Goal: Task Accomplishment & Management: Manage account settings

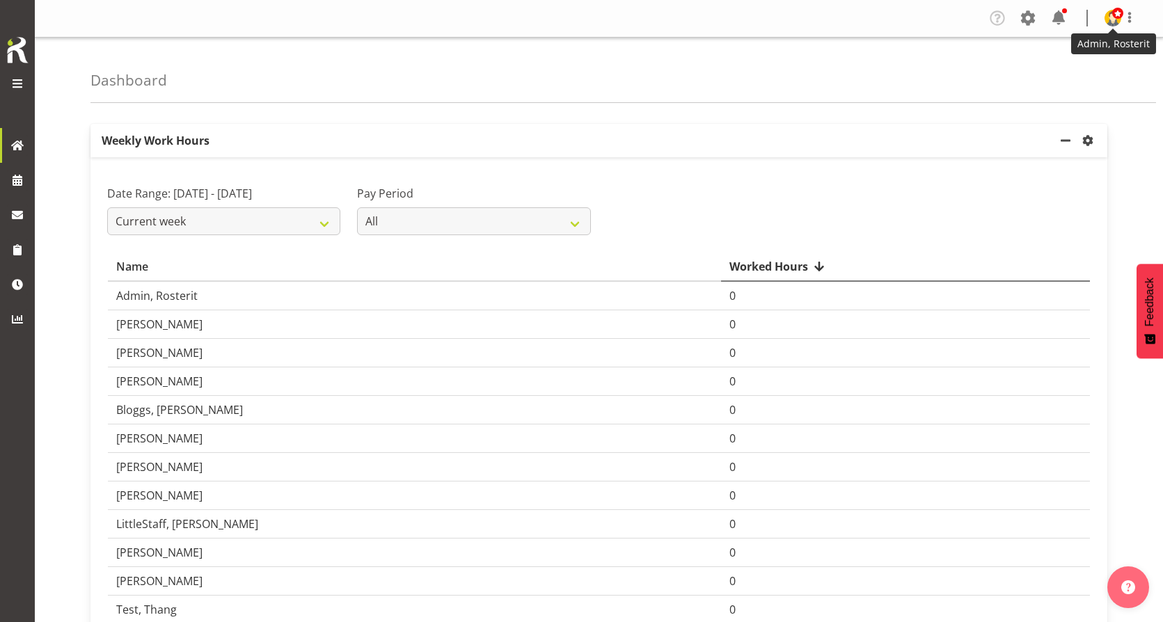
click at [1118, 19] on span at bounding box center [1118, 13] width 11 height 11
click at [1063, 47] on link "Profile" at bounding box center [1072, 48] width 134 height 25
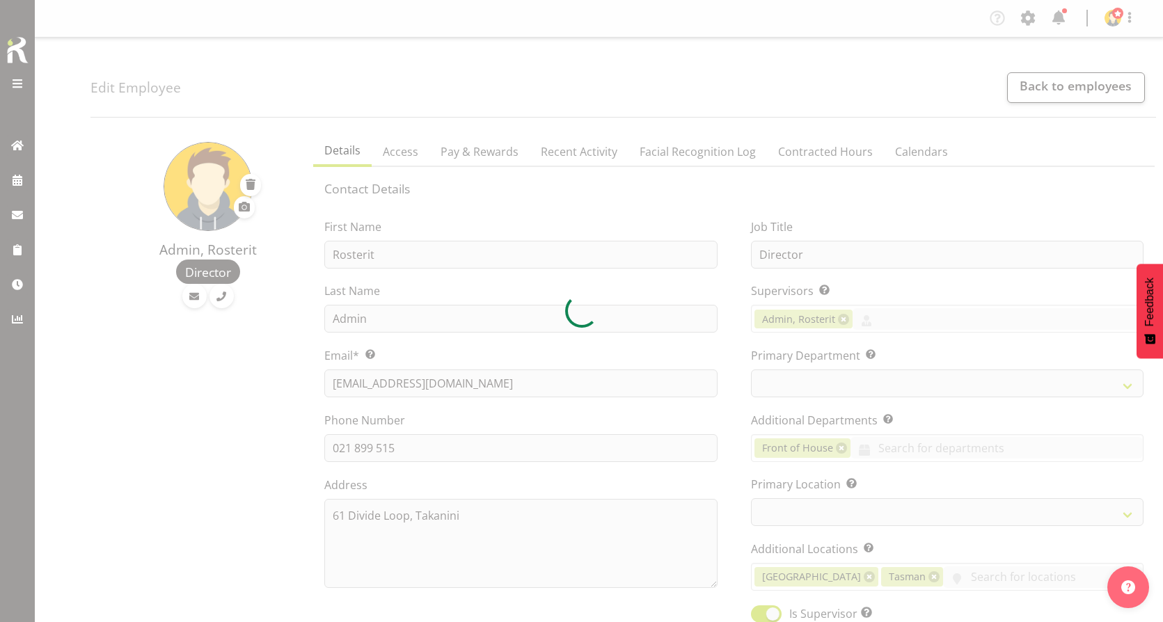
select select "TimelineWeek"
select select
select select "1"
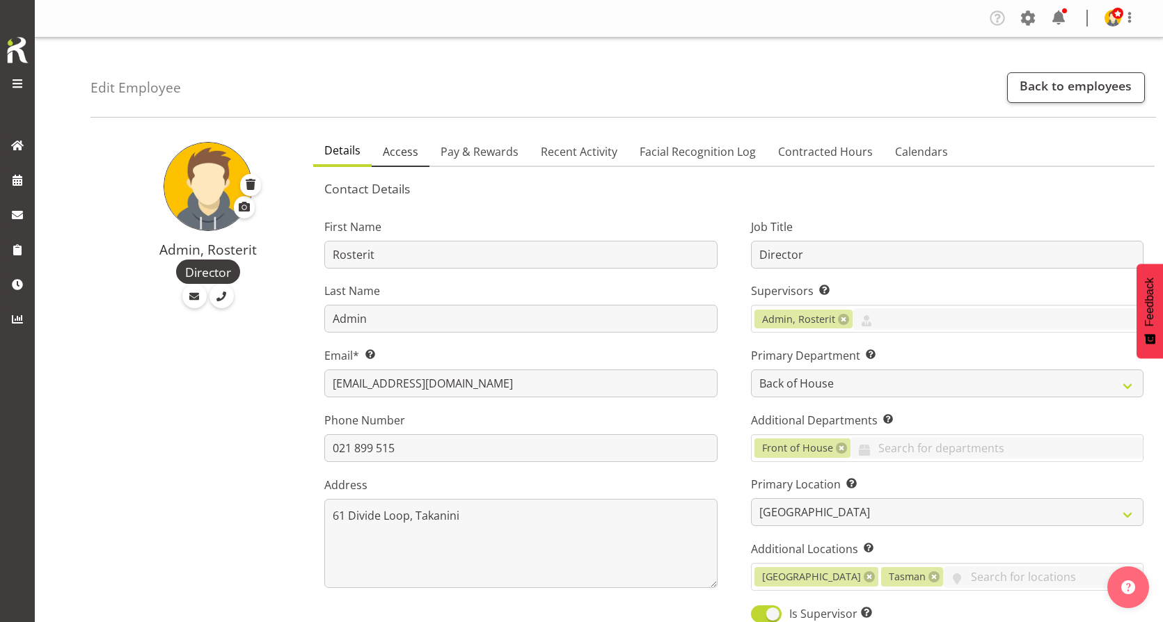
click at [401, 154] on span "Access" at bounding box center [401, 151] width 36 height 17
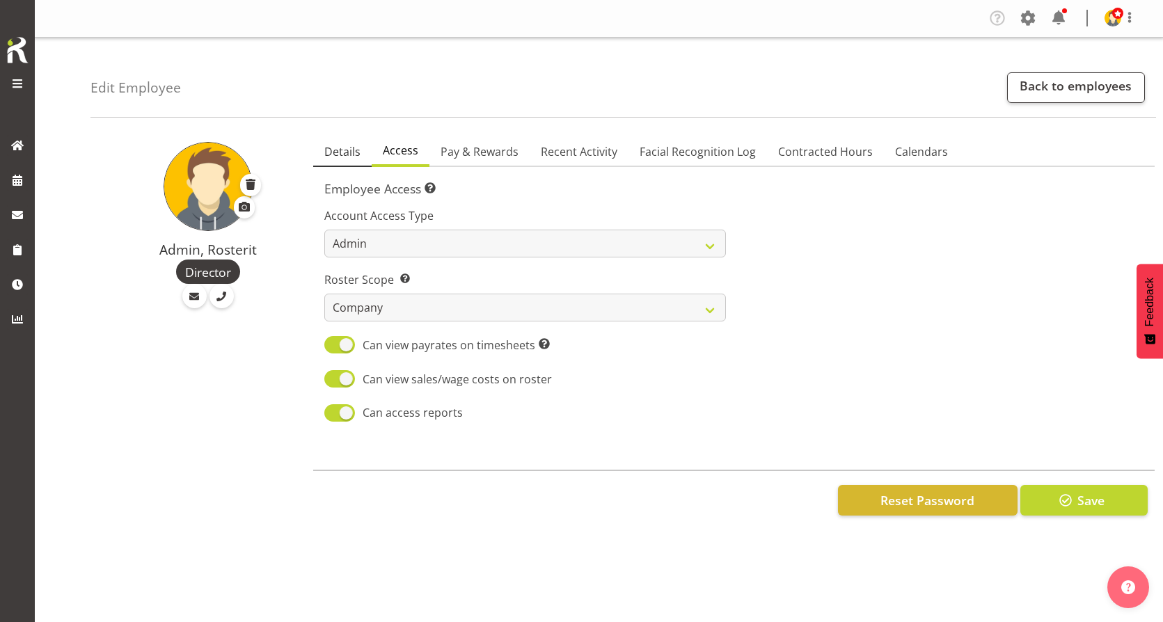
click at [354, 158] on span "Details" at bounding box center [342, 151] width 36 height 17
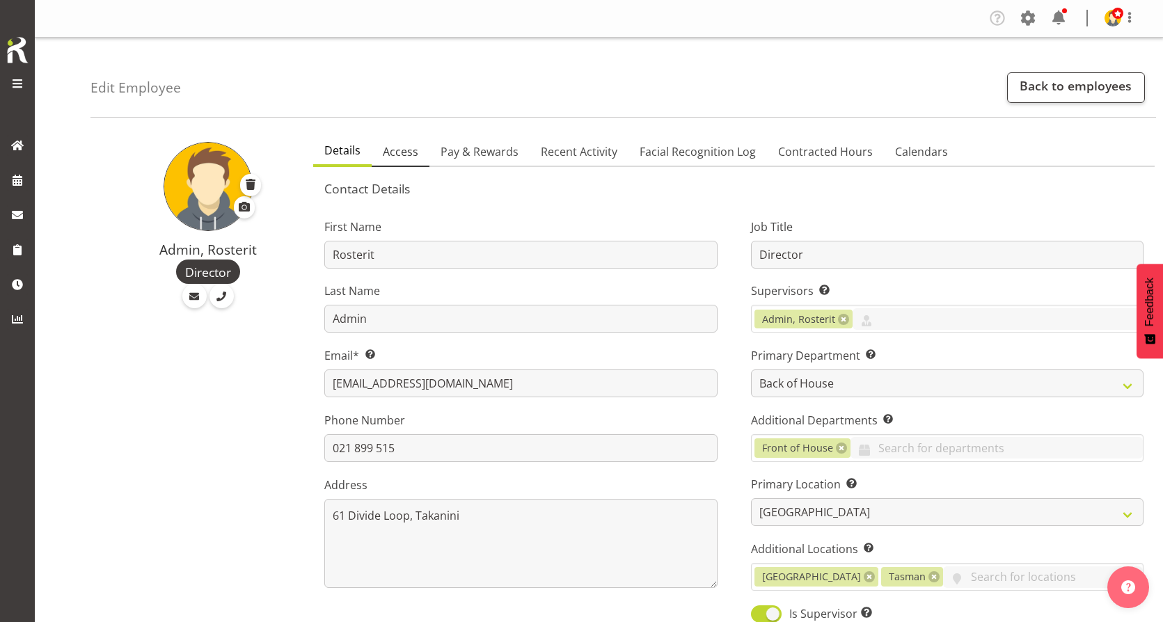
click at [389, 145] on span "Access" at bounding box center [401, 151] width 36 height 17
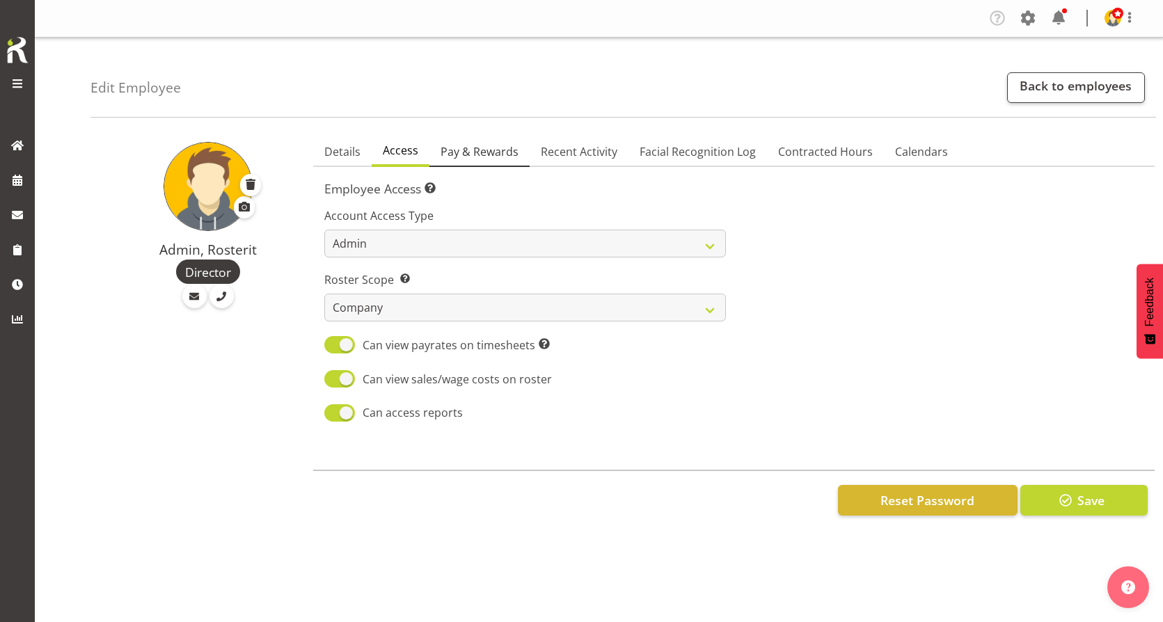
click at [461, 139] on link "Pay & Rewards" at bounding box center [480, 152] width 100 height 29
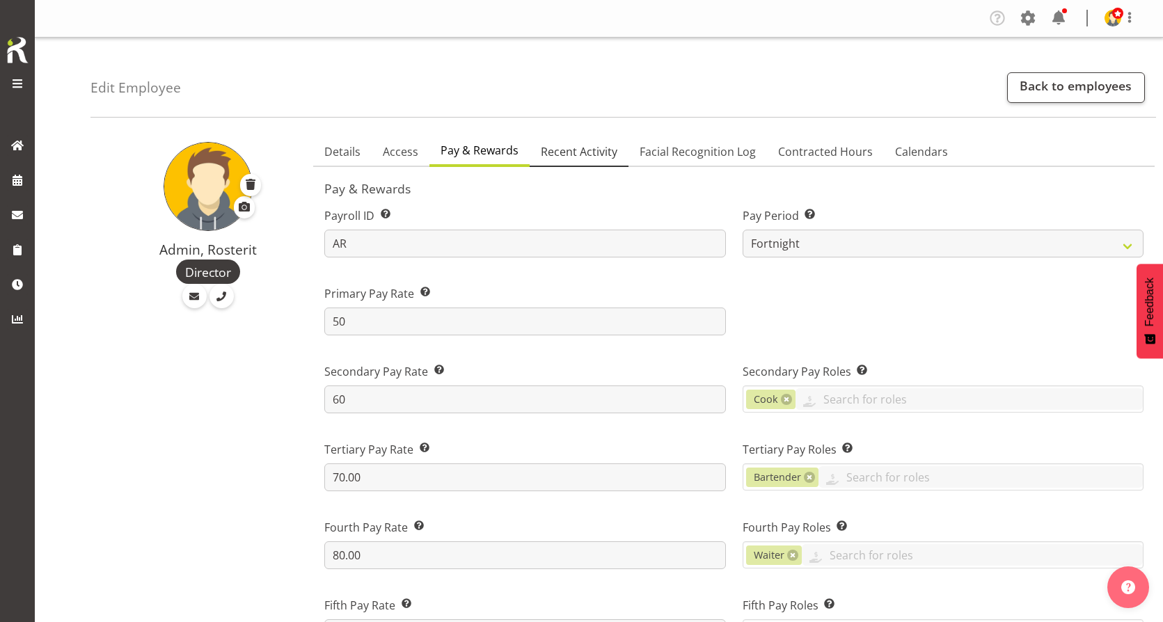
click at [565, 157] on span "Recent Activity" at bounding box center [579, 151] width 77 height 17
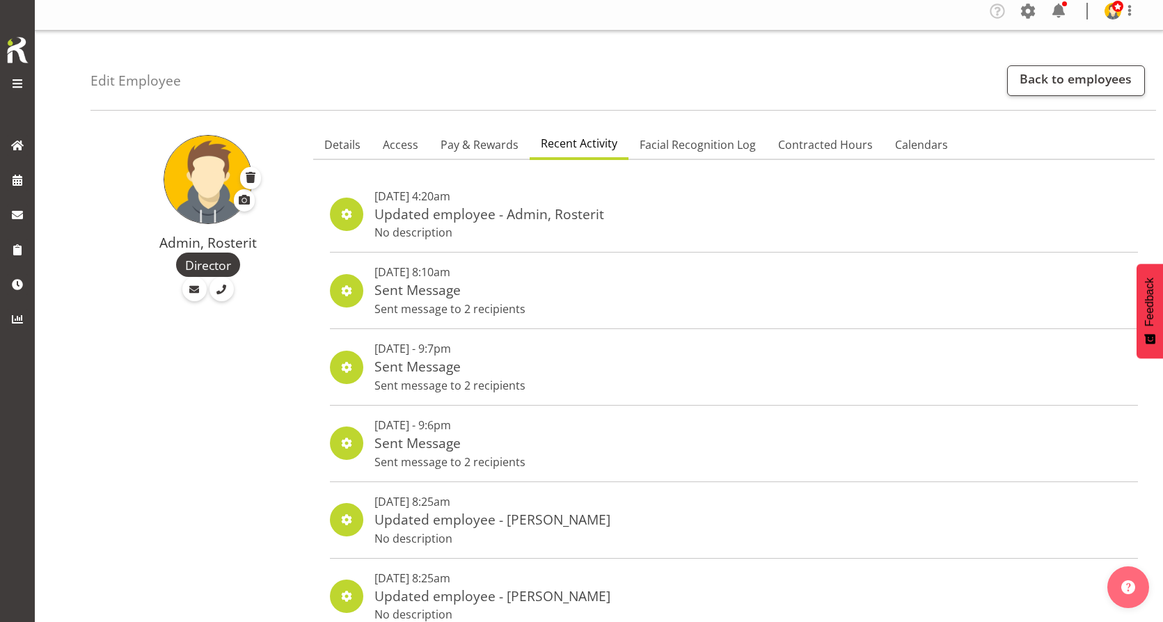
scroll to position [8, 0]
click at [416, 154] on link "Access" at bounding box center [401, 144] width 58 height 29
